Goal: Find specific page/section: Find specific page/section

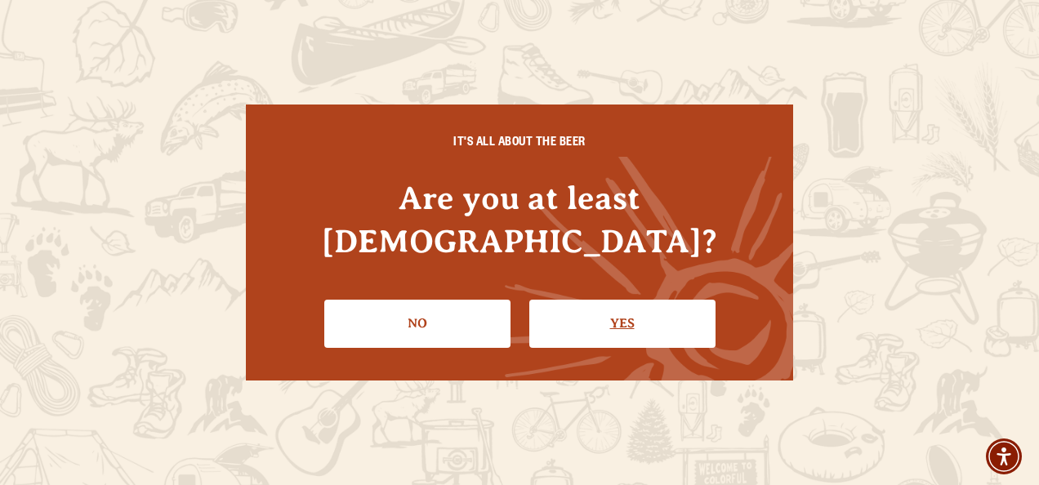
click at [630, 300] on link "Yes" at bounding box center [622, 323] width 186 height 47
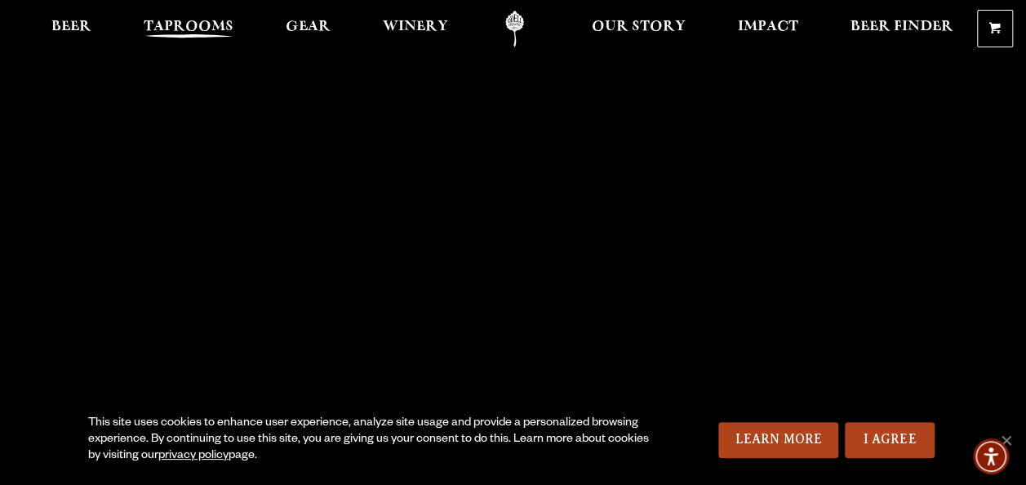
click at [158, 25] on span "Taprooms" at bounding box center [189, 26] width 90 height 13
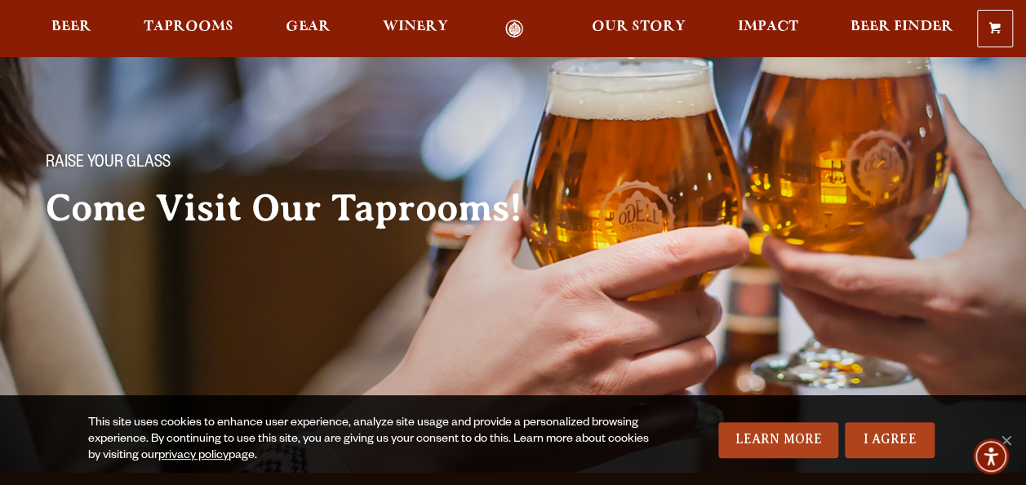
scroll to position [82, 0]
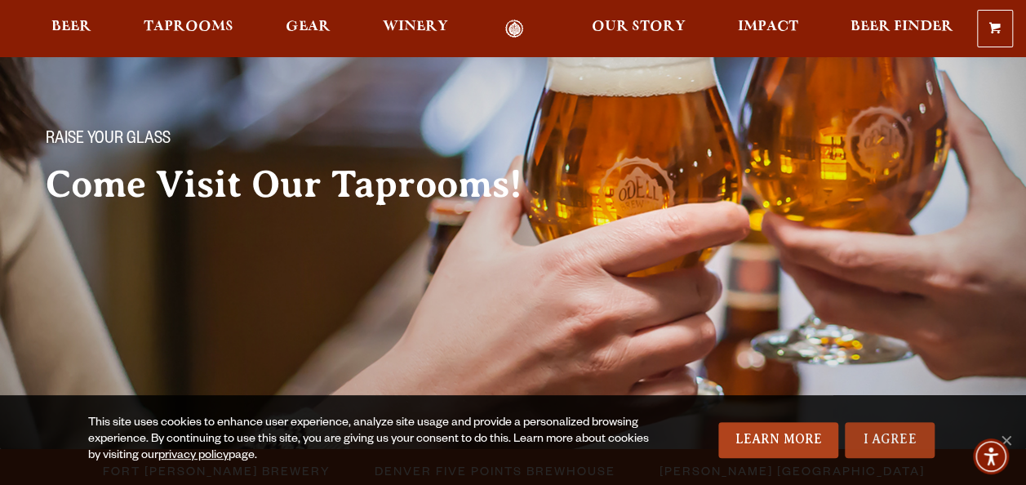
click at [902, 438] on link "I Agree" at bounding box center [890, 440] width 90 height 36
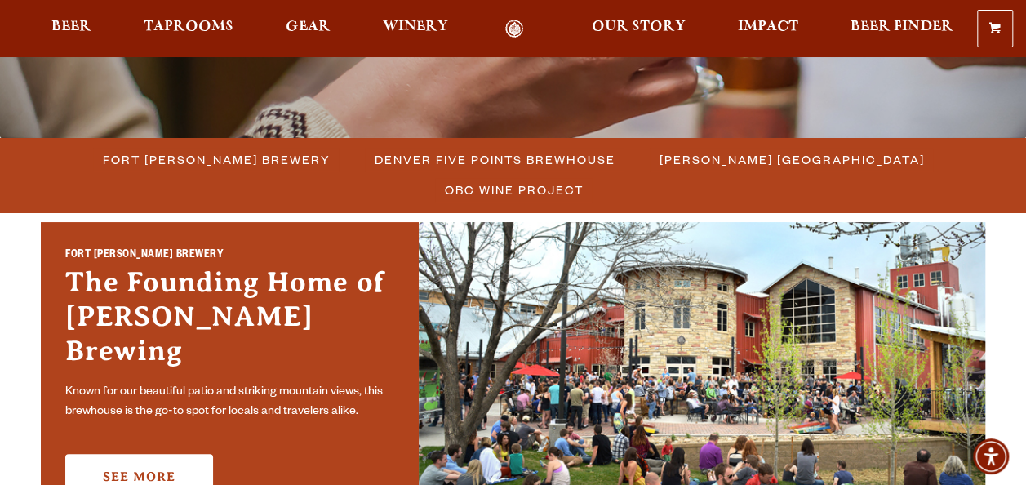
scroll to position [408, 0]
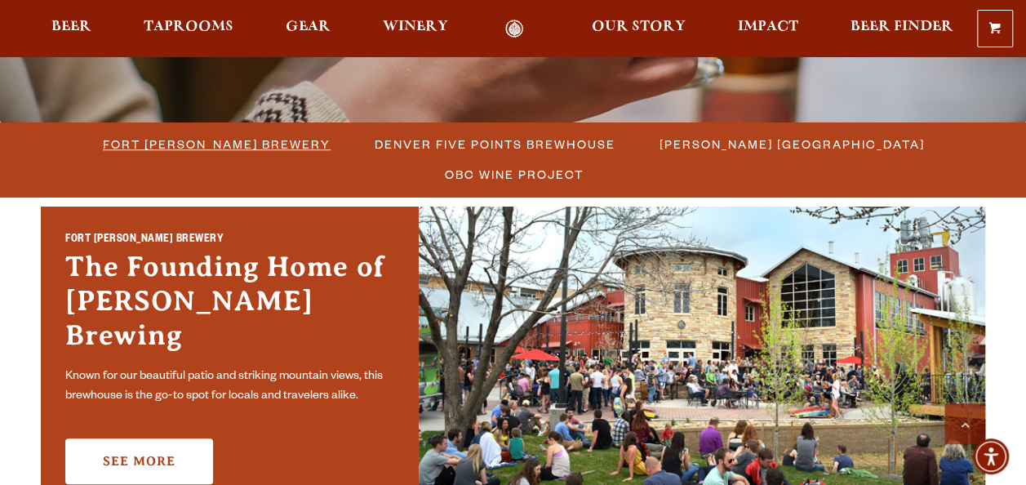
click at [176, 144] on span "Fort [PERSON_NAME] Brewery" at bounding box center [217, 144] width 228 height 24
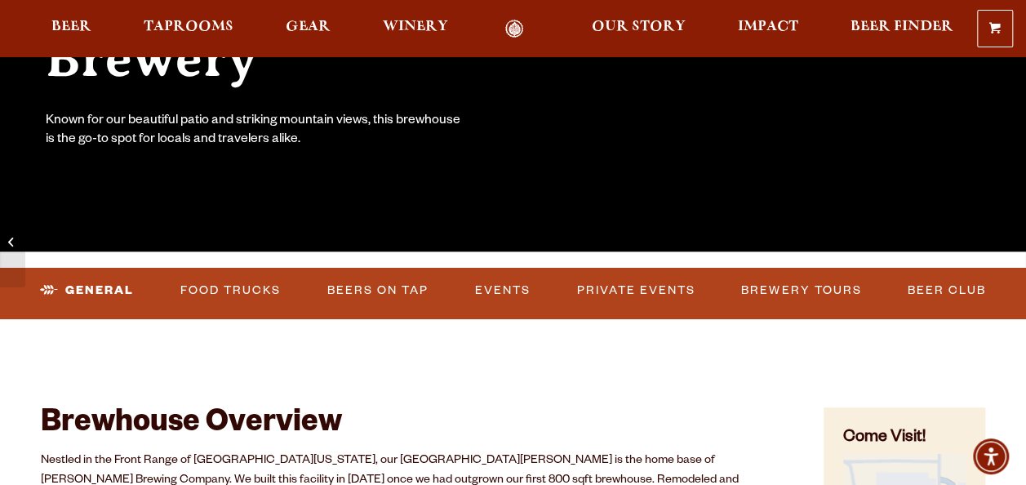
scroll to position [327, 0]
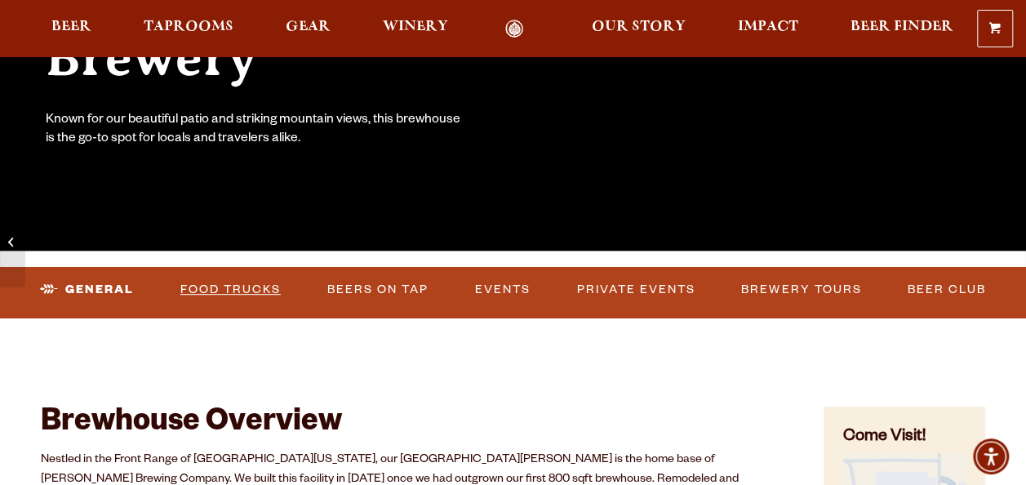
click at [235, 291] on link "Food Trucks" at bounding box center [230, 290] width 113 height 38
click at [201, 287] on link "Food Trucks" at bounding box center [216, 290] width 143 height 38
click at [515, 291] on link "Events" at bounding box center [503, 290] width 69 height 38
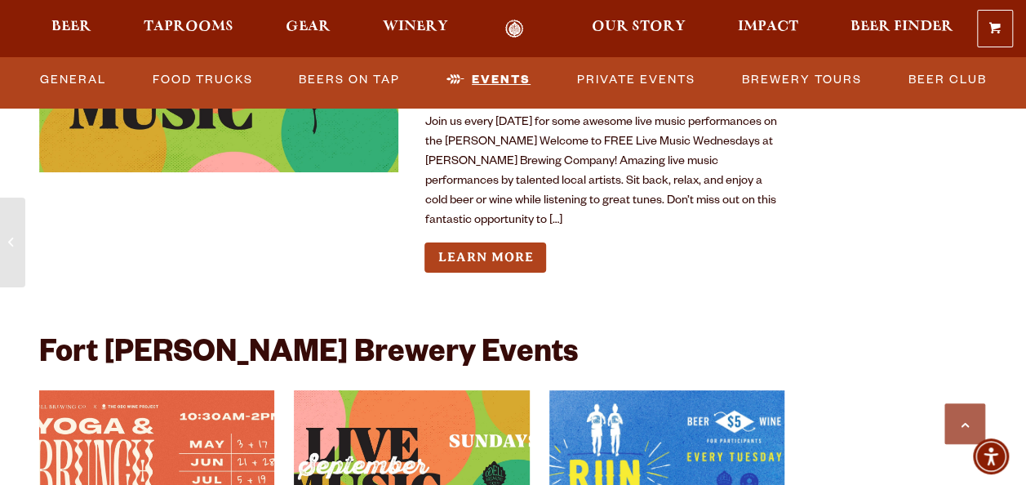
scroll to position [5912, 0]
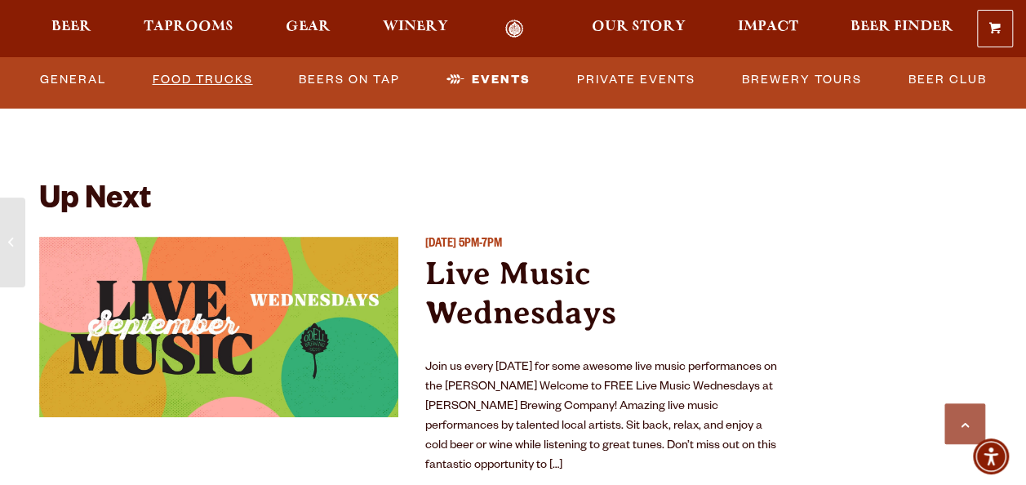
click at [202, 75] on link "Food Trucks" at bounding box center [202, 80] width 113 height 38
click at [163, 80] on link "Food Trucks" at bounding box center [216, 80] width 143 height 38
click at [218, 75] on link "Food Trucks" at bounding box center [216, 80] width 143 height 38
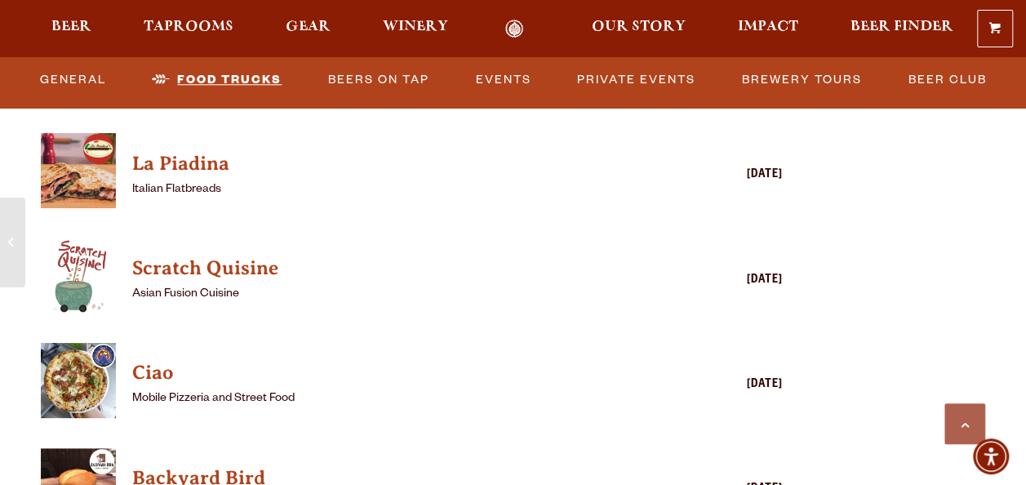
scroll to position [3953, 0]
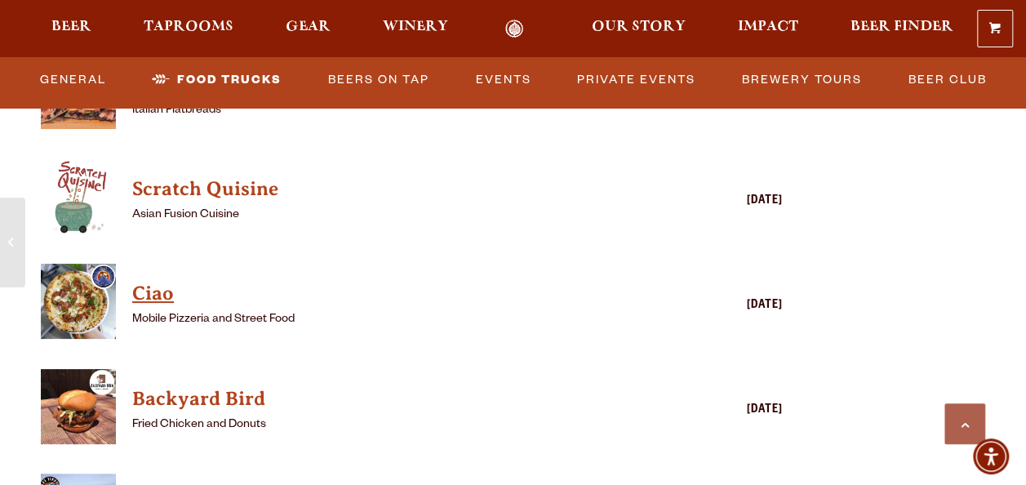
click at [166, 296] on h4 "Ciao" at bounding box center [388, 294] width 512 height 26
